Goal: Information Seeking & Learning: Learn about a topic

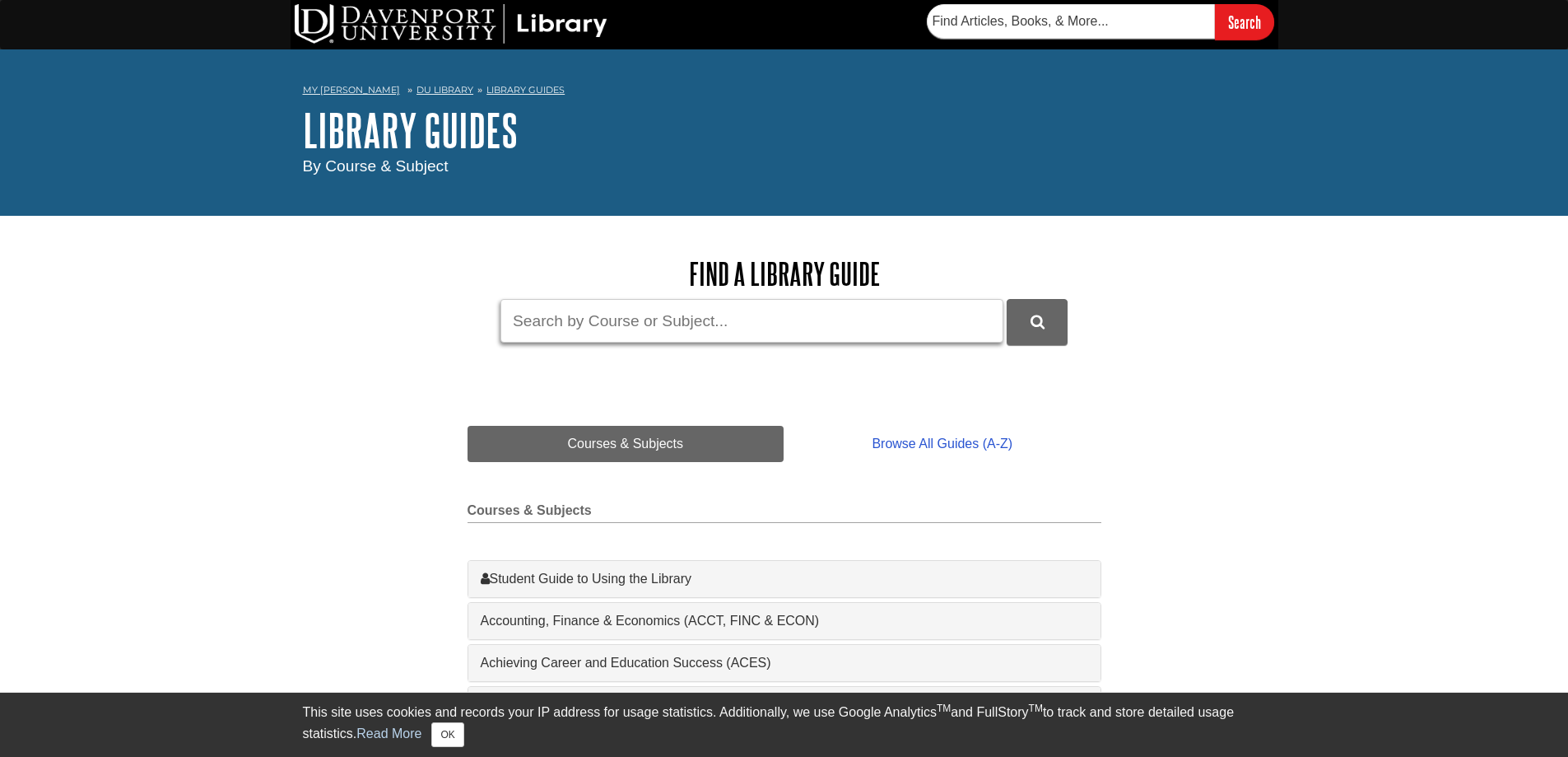
click at [561, 323] on input "Guide Search Terms" at bounding box center [751, 320] width 503 height 44
click at [1007, 299] on button "DU Library Guides Search" at bounding box center [1037, 321] width 61 height 45
drag, startPoint x: 673, startPoint y: 315, endPoint x: 343, endPoint y: 332, distance: 330.4
type input "video recording"
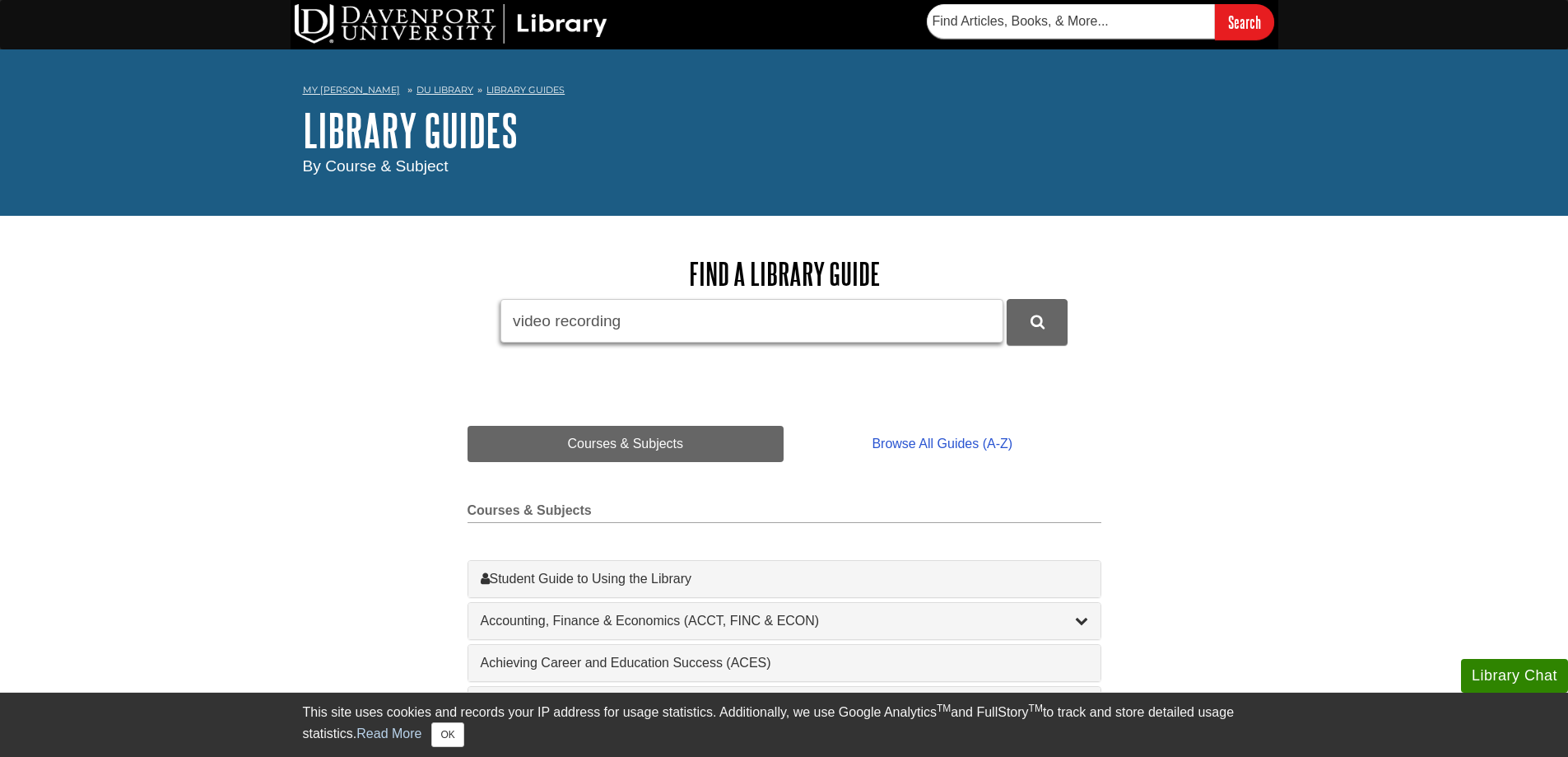
click at [1007, 299] on button "DU Library Guides Search" at bounding box center [1037, 321] width 61 height 45
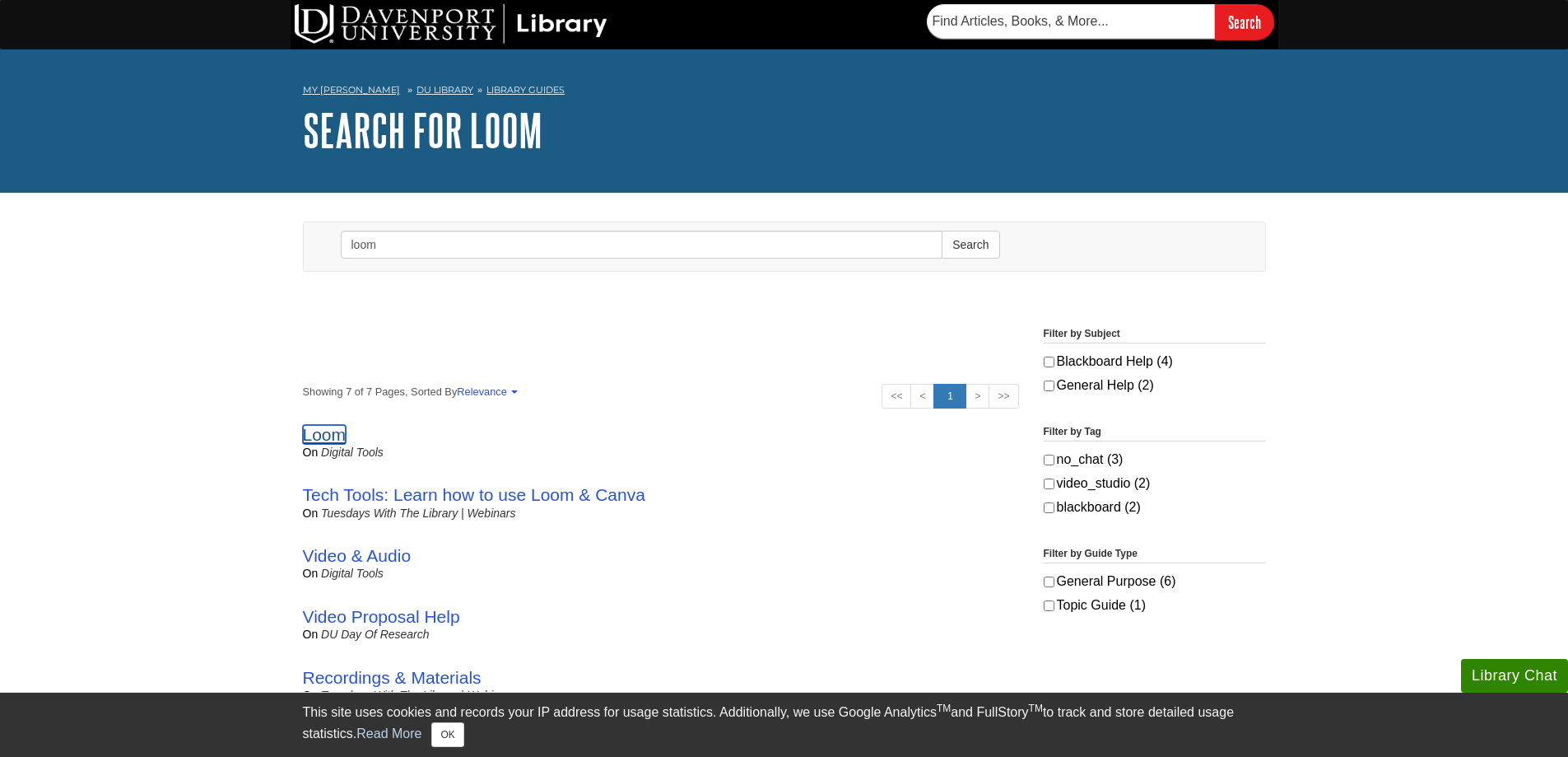
click at [316, 441] on link "Loom" at bounding box center [324, 434] width 44 height 19
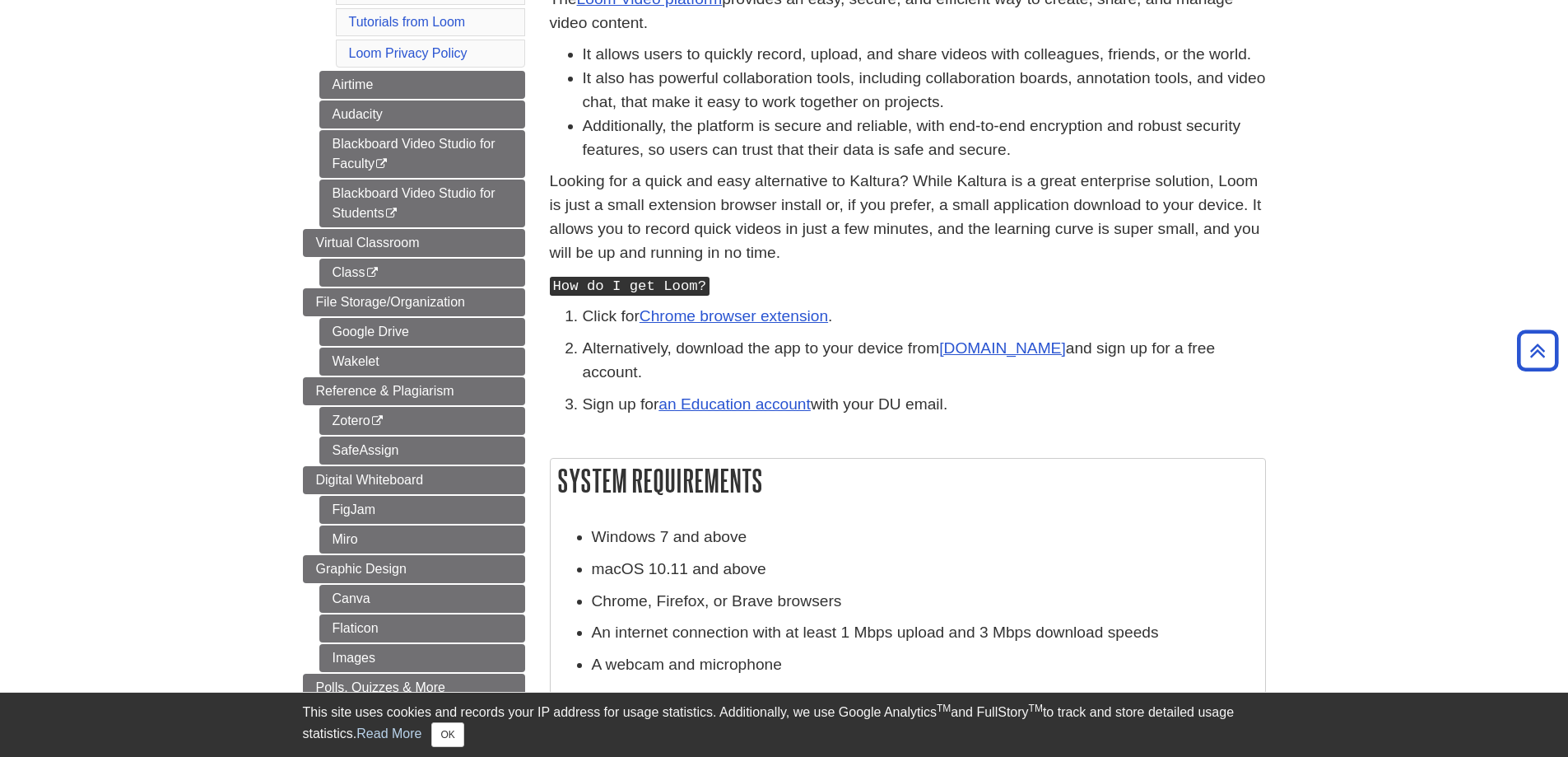
scroll to position [329, 0]
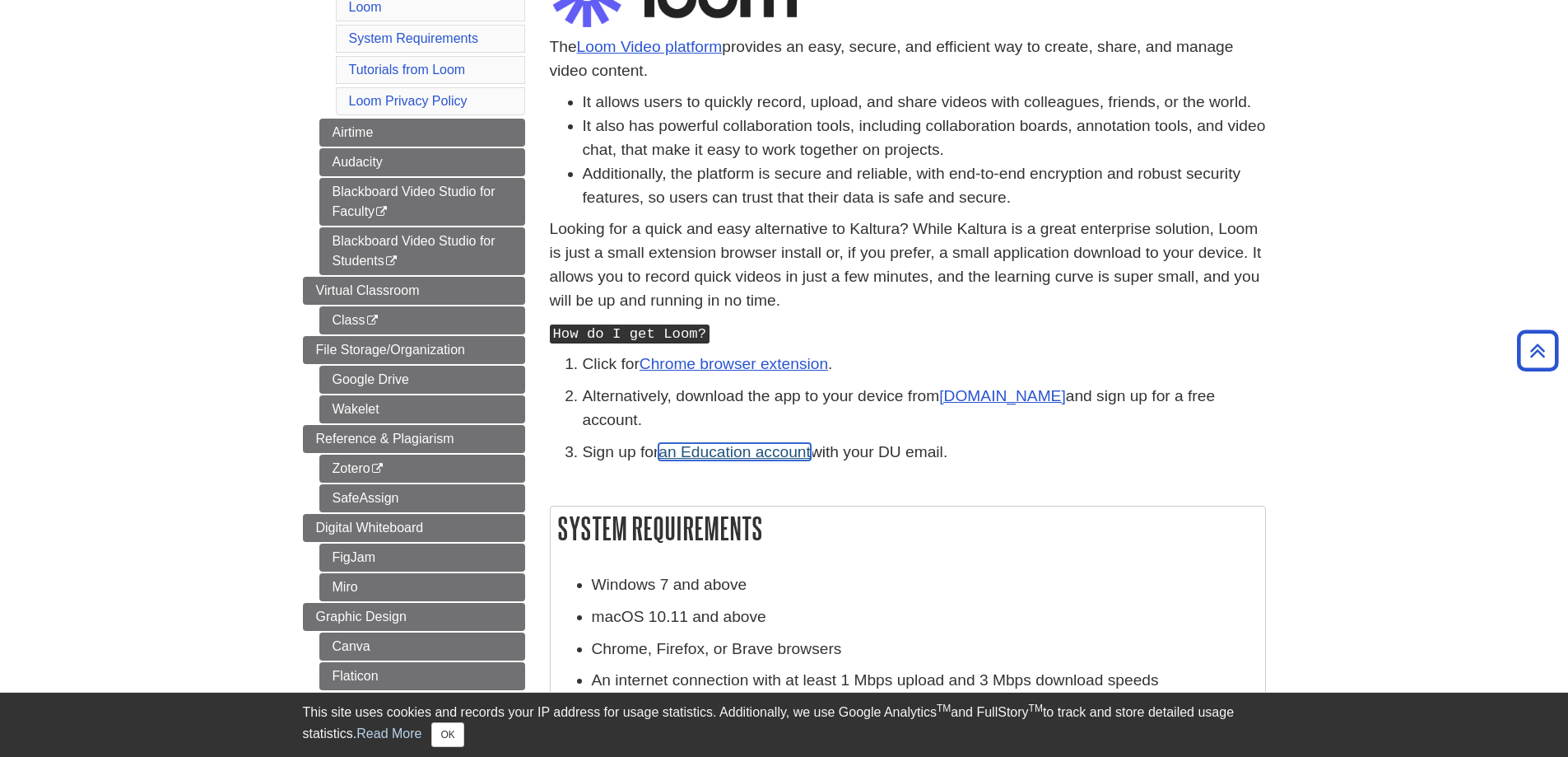
click at [725, 442] on link "an Education account" at bounding box center [734, 451] width 152 height 18
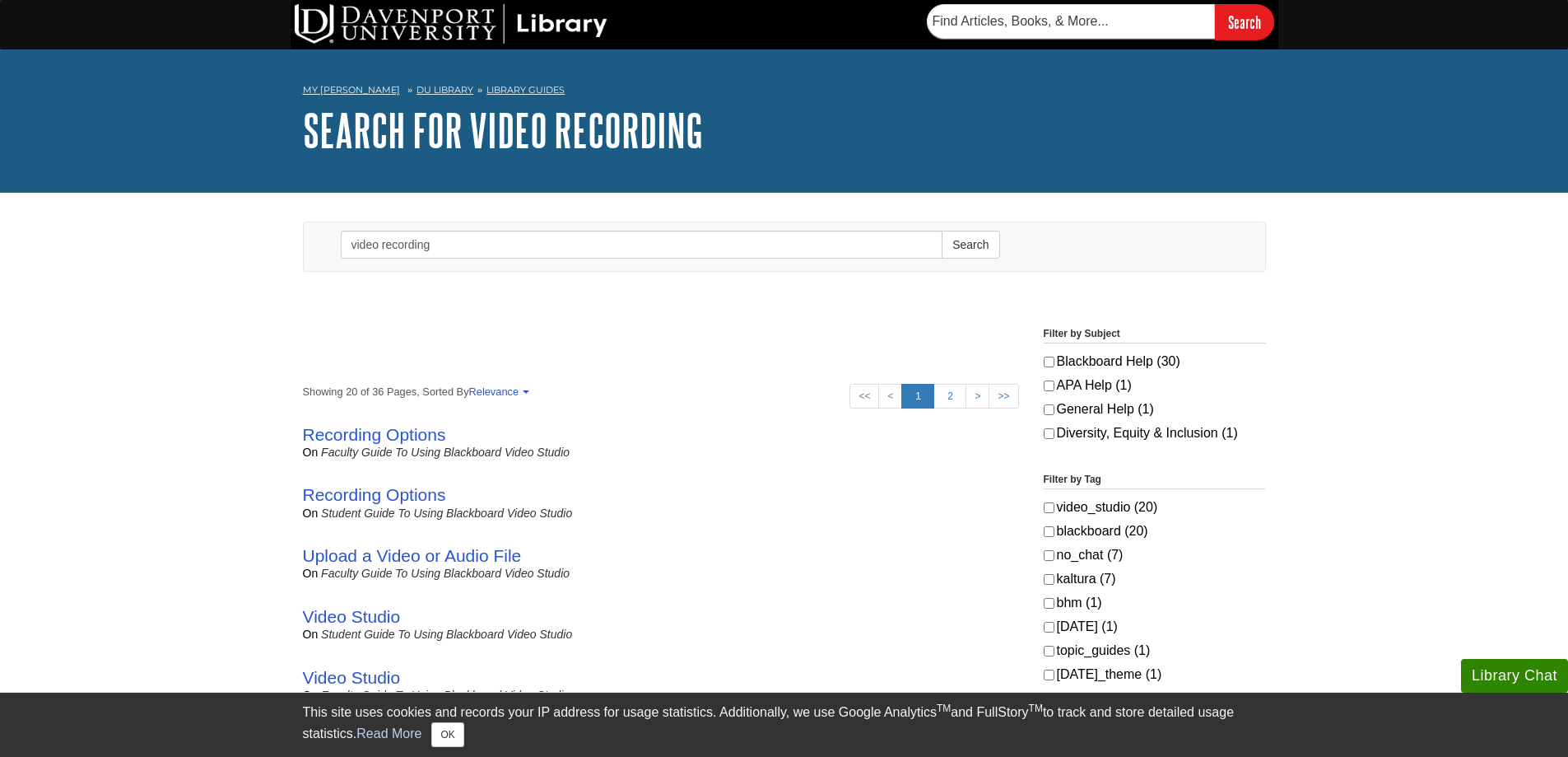
scroll to position [82, 0]
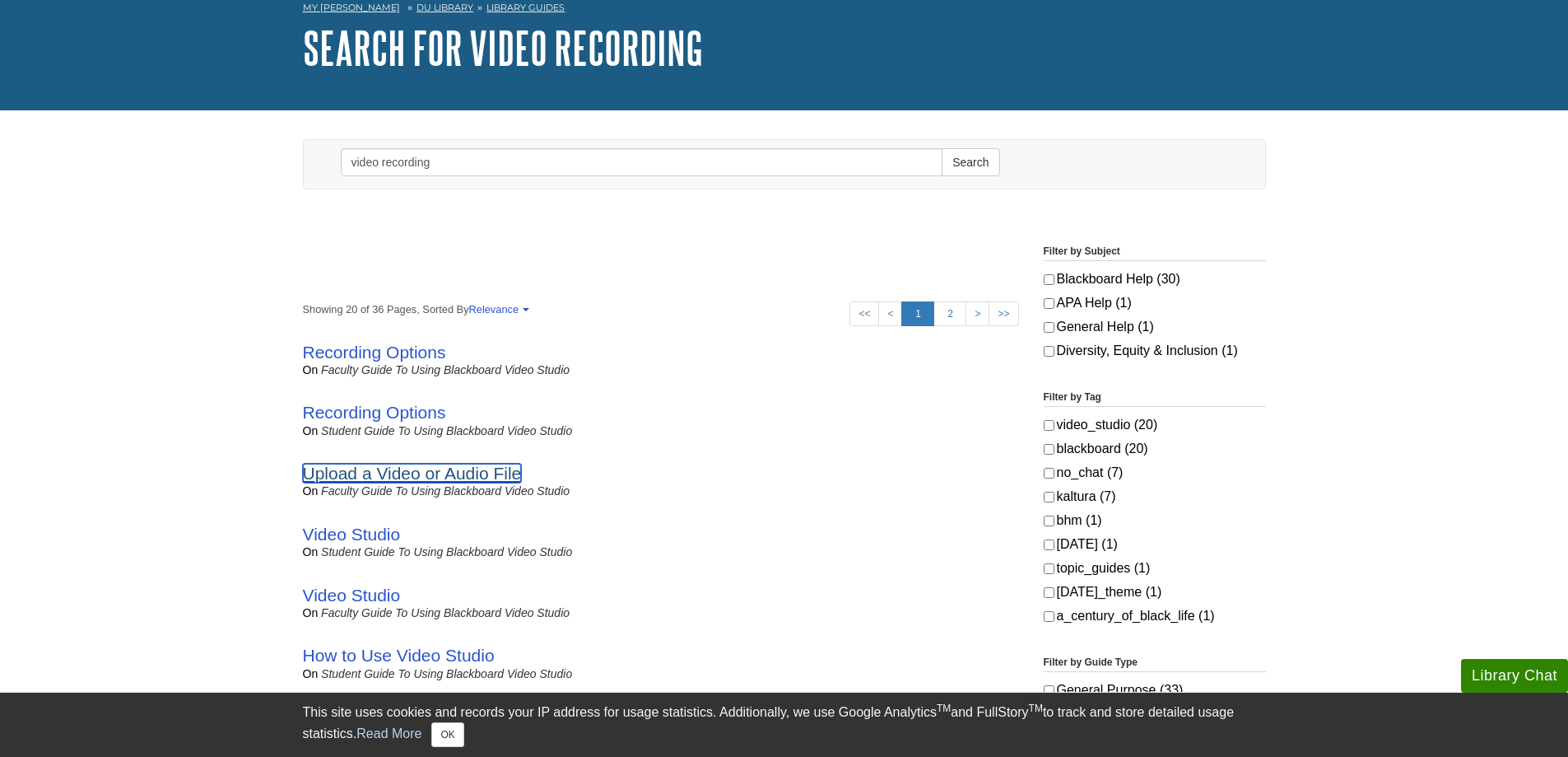
click at [389, 470] on link "Upload a Video or Audio File" at bounding box center [412, 472] width 219 height 19
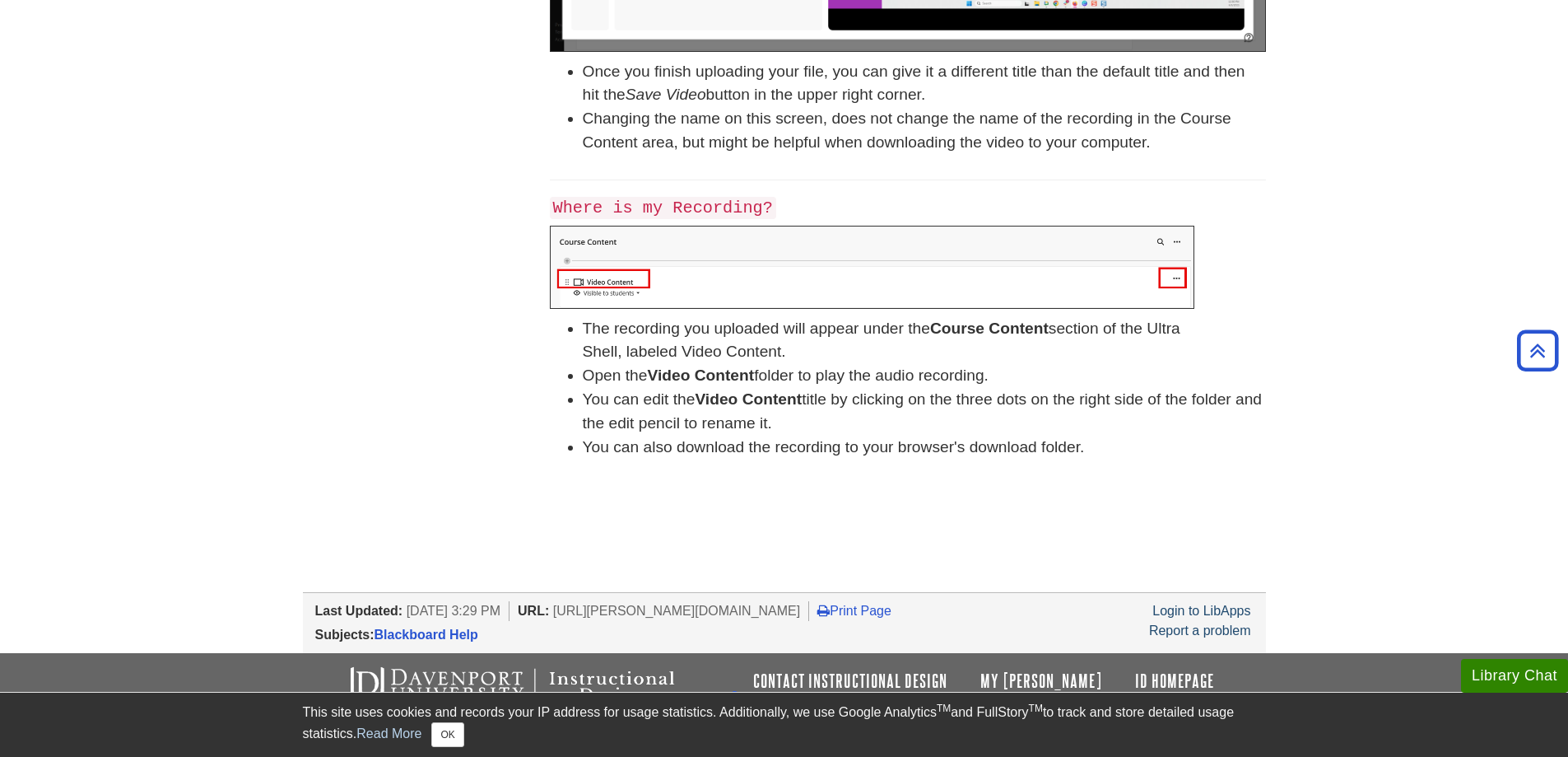
scroll to position [956, 0]
